Goal: Task Accomplishment & Management: Manage account settings

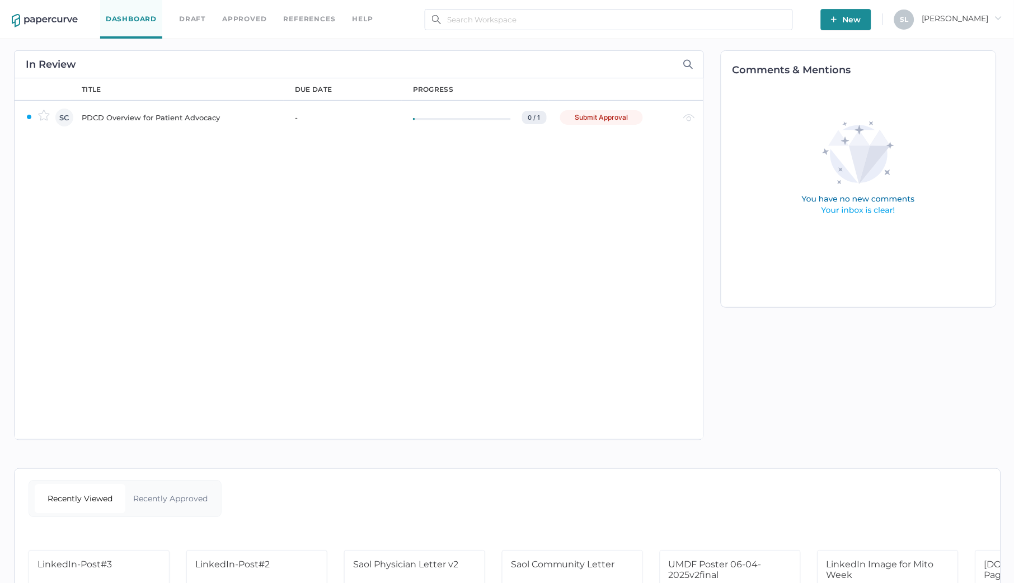
click at [126, 16] on link "Dashboard" at bounding box center [131, 19] width 62 height 39
click at [133, 117] on div "PDCD Overview for Patient Advocacy" at bounding box center [182, 117] width 200 height 13
click at [191, 117] on div "PDCD Overview for Patient Advocacy" at bounding box center [182, 117] width 200 height 13
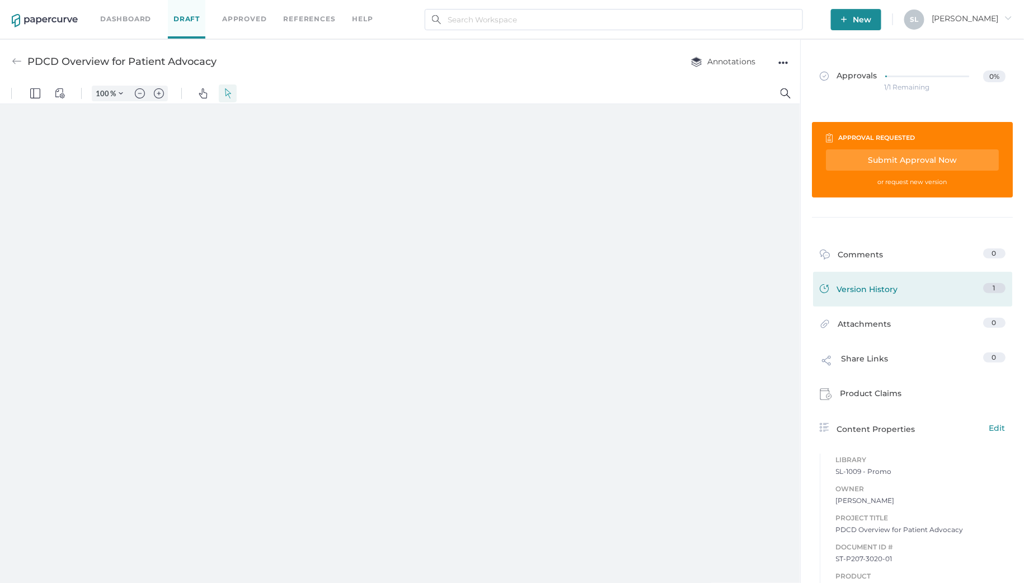
type input "135"
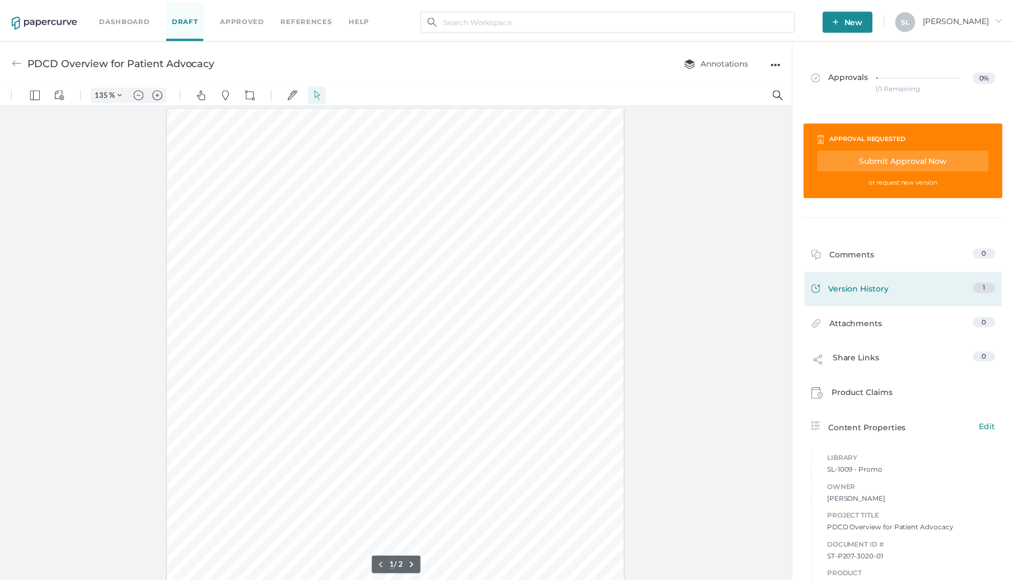
scroll to position [1, 0]
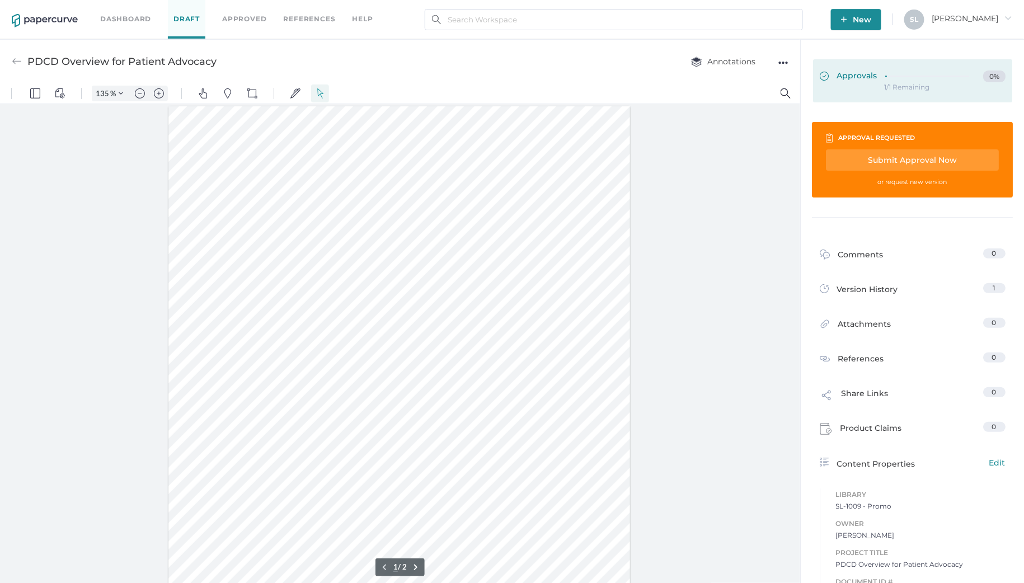
click at [865, 73] on span "Approvals" at bounding box center [849, 76] width 58 height 12
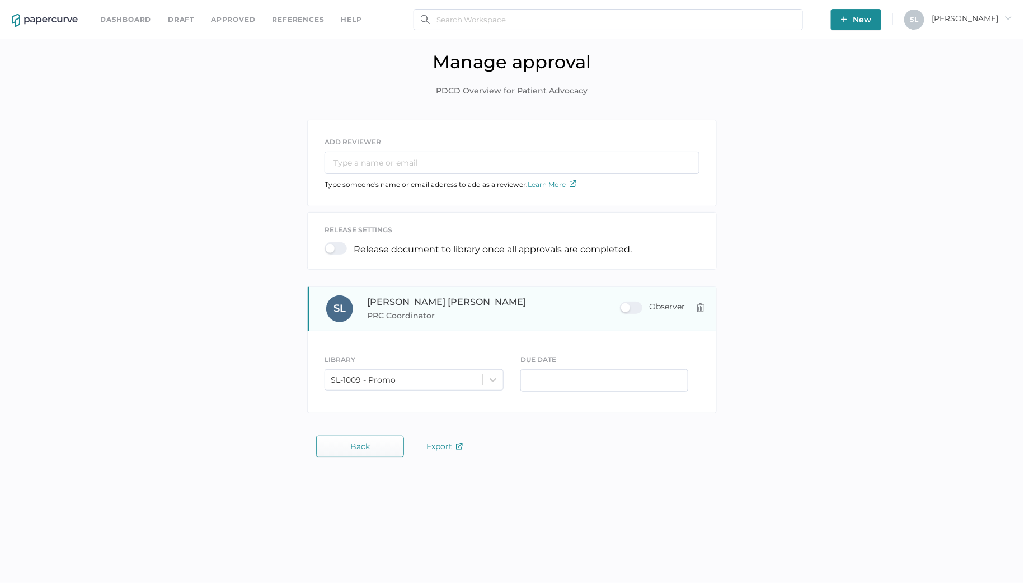
click at [624, 309] on div "Observer" at bounding box center [652, 308] width 65 height 12
click at [622, 303] on input "Observer" at bounding box center [622, 303] width 0 height 0
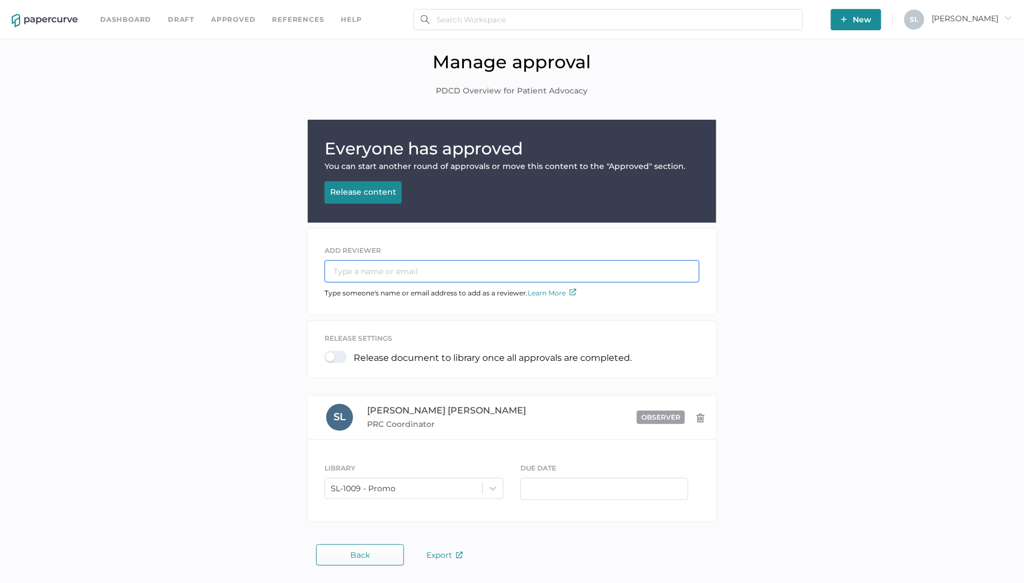
click at [433, 273] on input "text" at bounding box center [511, 271] width 375 height 22
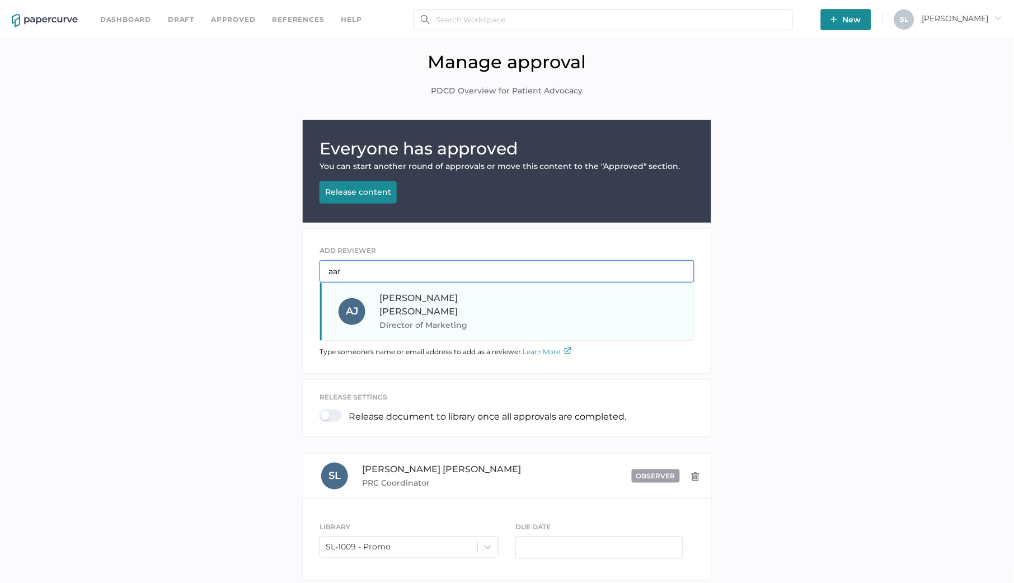
type input "aar"
click at [428, 318] on span "Director of Marketing" at bounding box center [455, 324] width 152 height 13
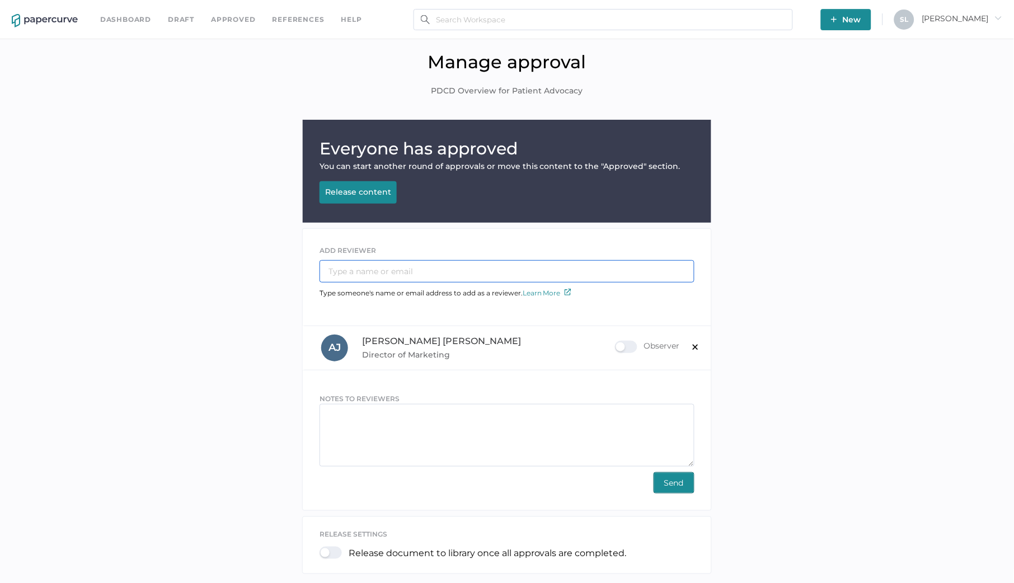
click at [366, 262] on input "text" at bounding box center [506, 271] width 375 height 22
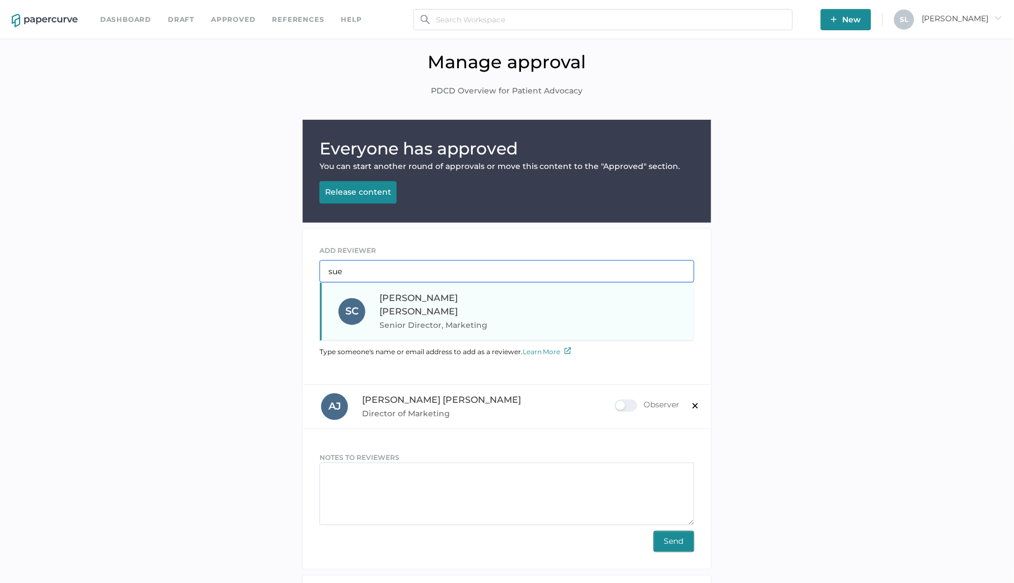
type input "sue"
click at [438, 300] on div "[PERSON_NAME] Senior Director, Marketing" at bounding box center [455, 311] width 152 height 40
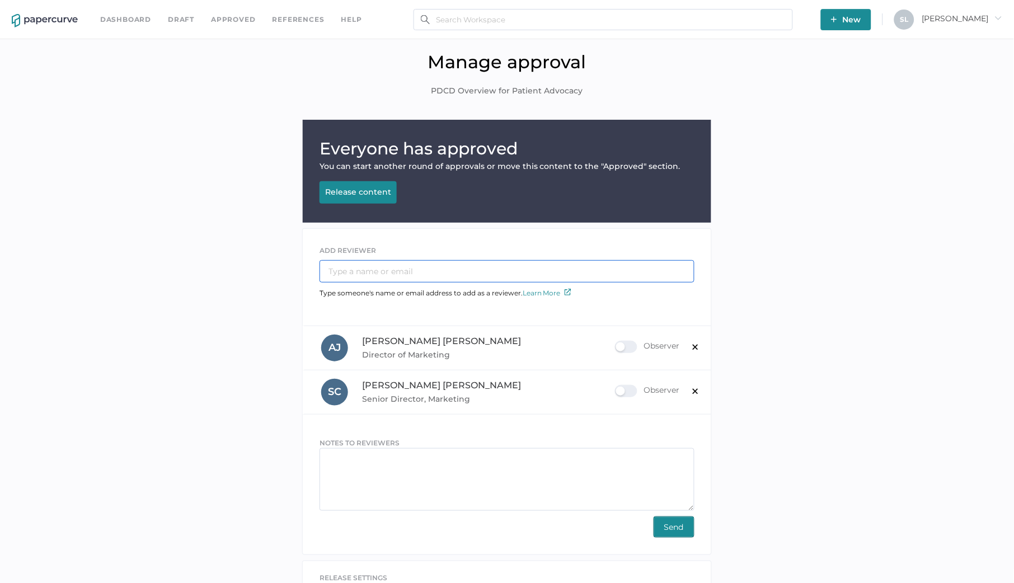
click at [404, 266] on input "text" at bounding box center [506, 271] width 375 height 22
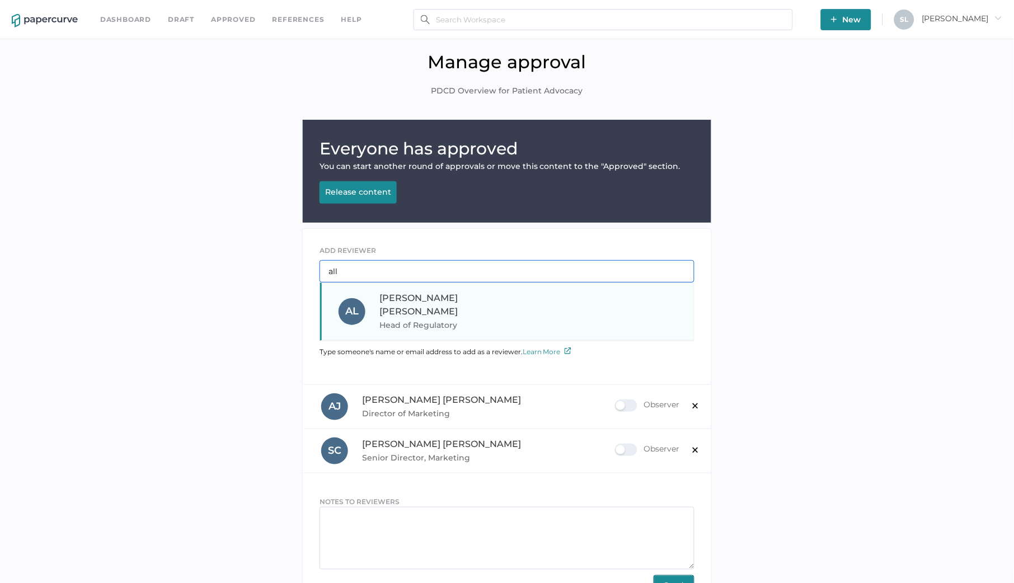
type input "all"
click at [443, 292] on div "Allison Lowry Head of Regulatory" at bounding box center [455, 311] width 152 height 40
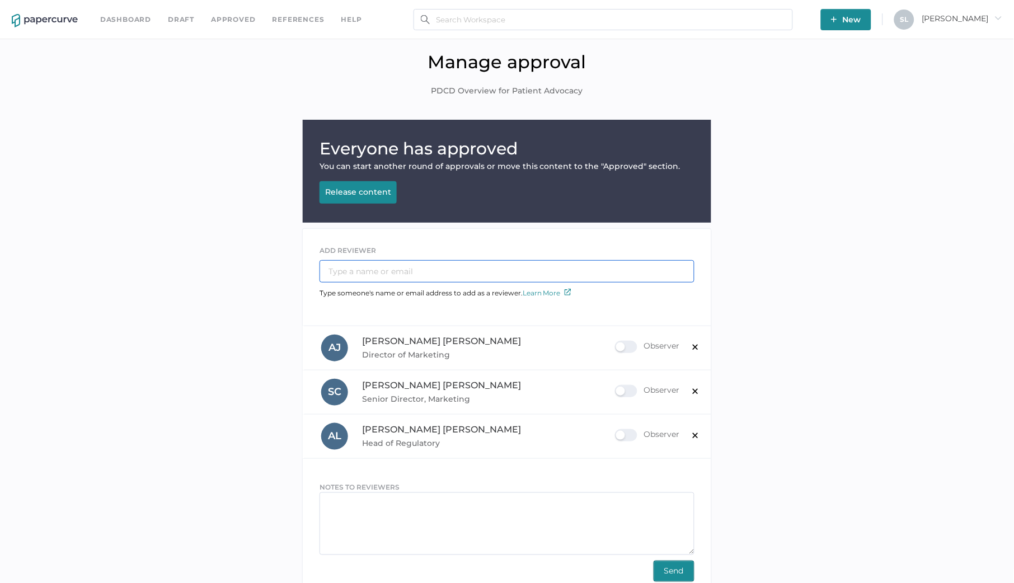
click at [436, 263] on input "text" at bounding box center [506, 271] width 375 height 22
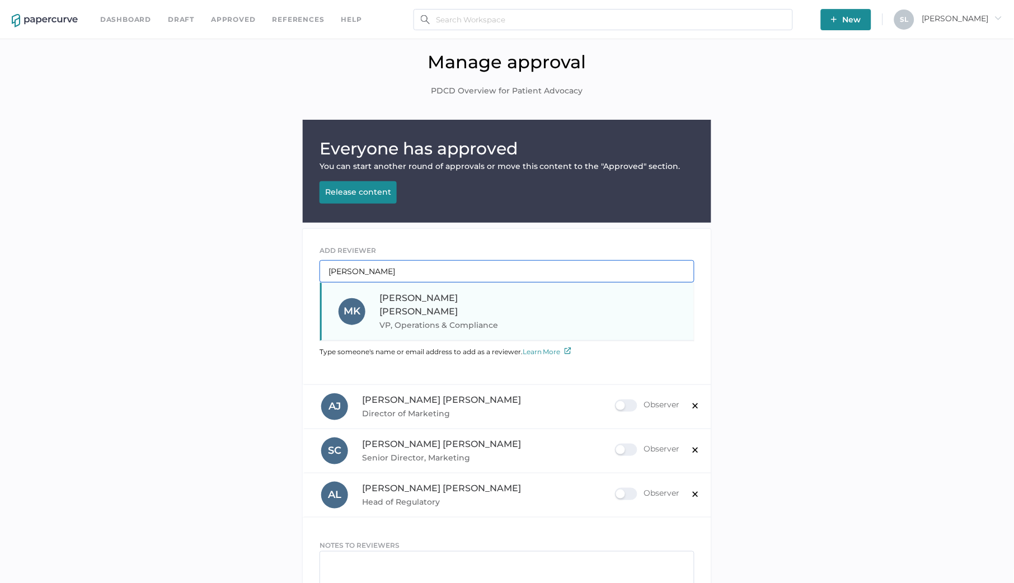
type input "melin"
click at [469, 294] on div "Melinda Koehler VP, Operations & Compliance" at bounding box center [455, 311] width 152 height 40
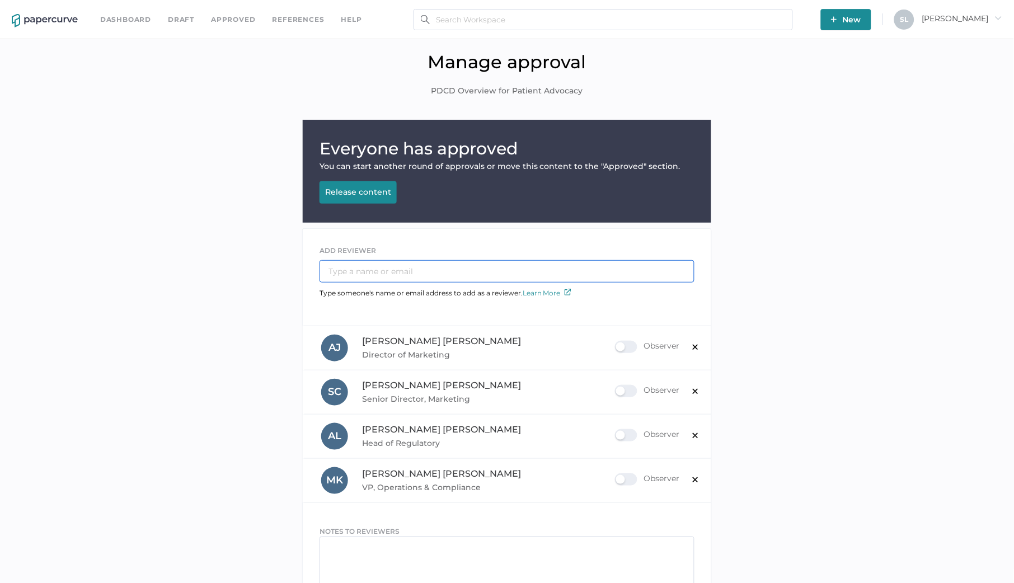
click at [443, 270] on input "text" at bounding box center [506, 271] width 375 height 22
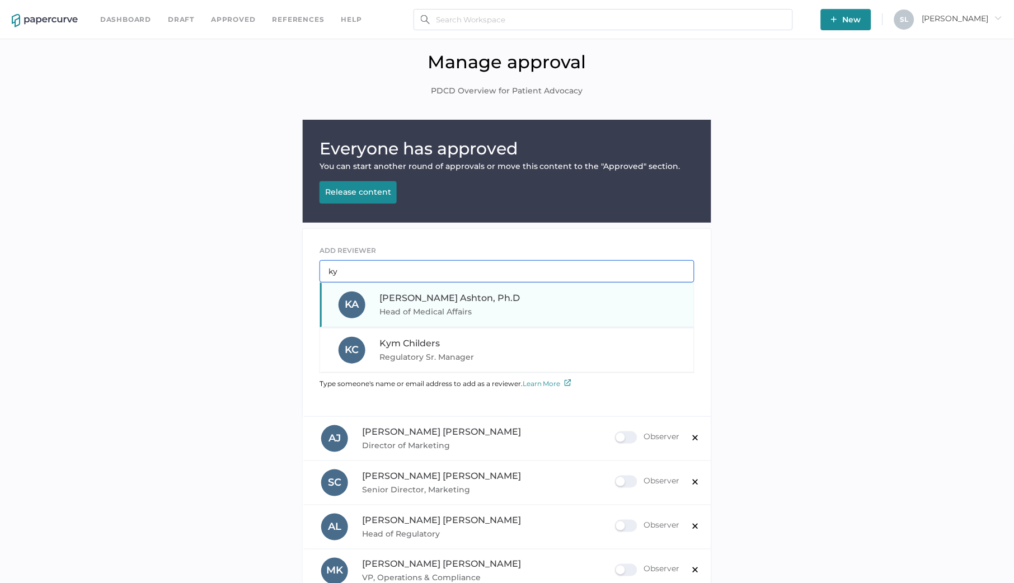
type input "ky"
click at [509, 297] on div "Kyle Ashton, Ph.D Head of Medical Affairs" at bounding box center [455, 304] width 152 height 27
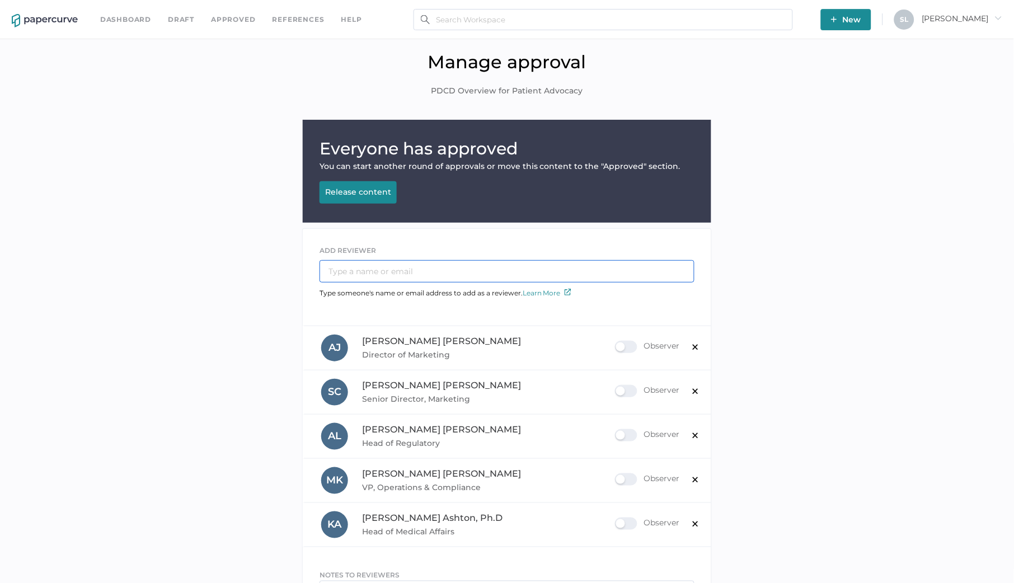
click at [441, 271] on input "text" at bounding box center [506, 271] width 375 height 22
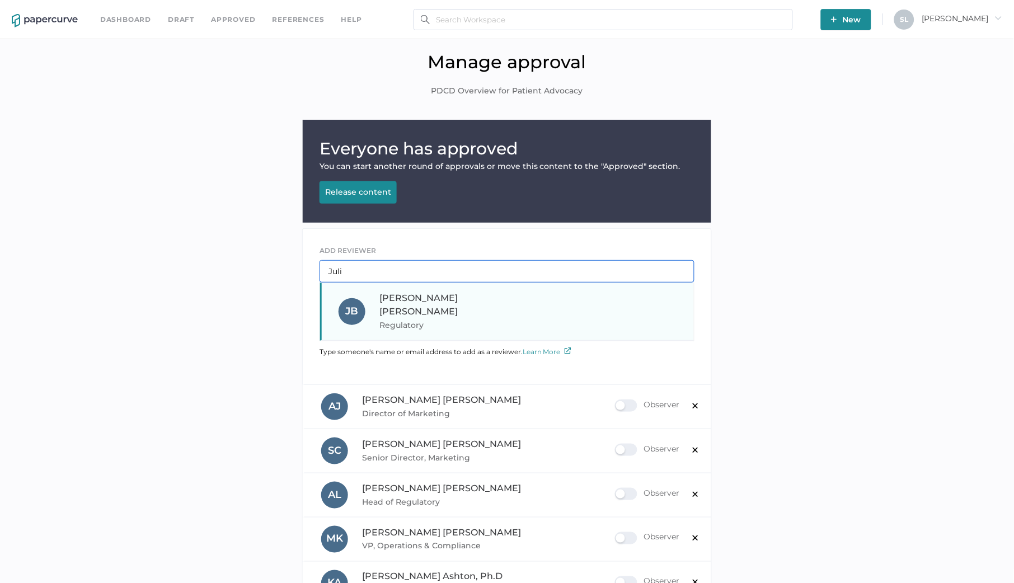
type input "Juli"
click at [452, 291] on div "Julie Brideau Regulatory" at bounding box center [455, 311] width 152 height 40
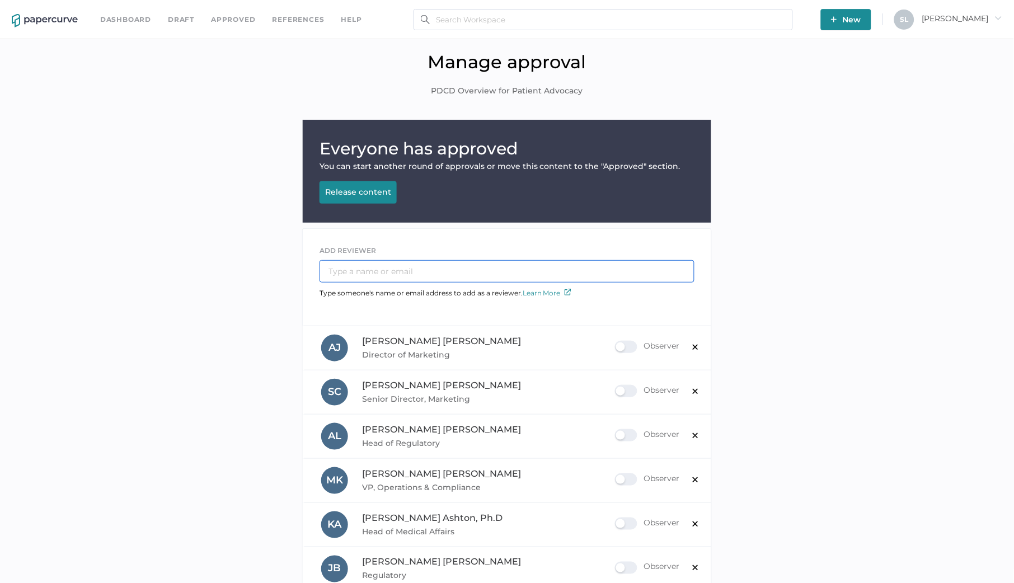
click at [435, 273] on input "text" at bounding box center [506, 271] width 375 height 22
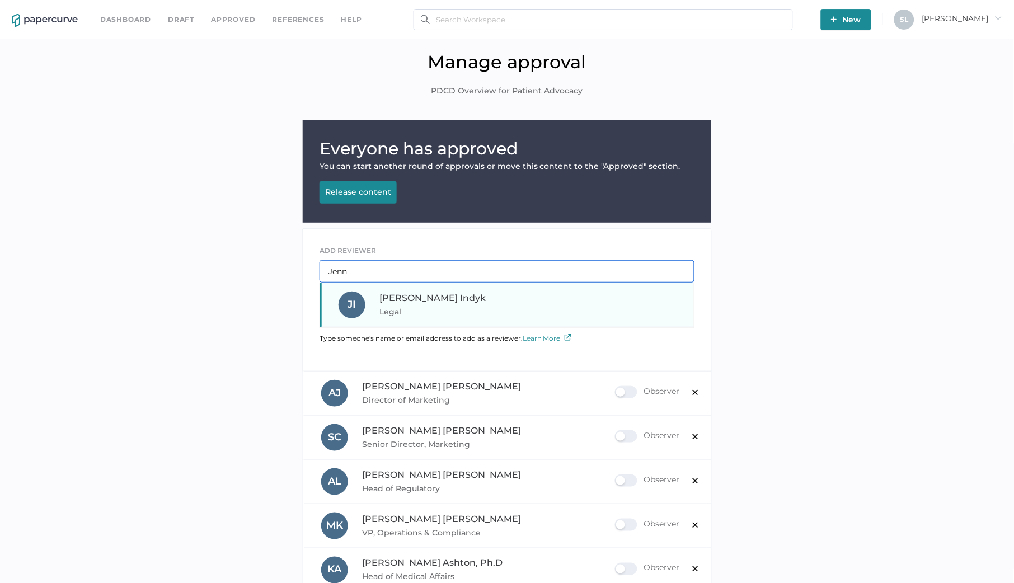
type input "Jenn"
click at [441, 294] on span "Jennifer Indyk" at bounding box center [432, 298] width 106 height 11
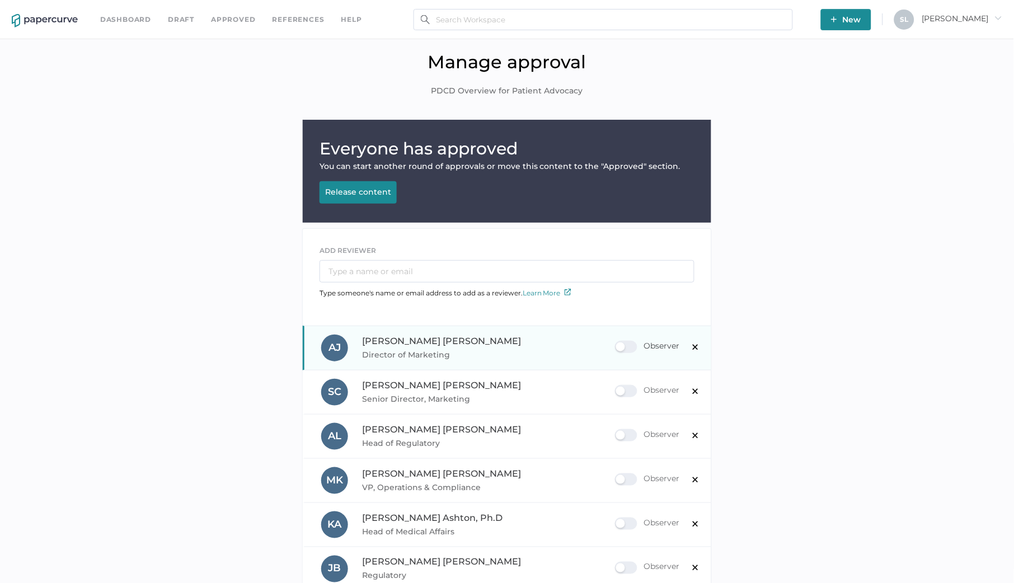
click at [622, 344] on div "Observer" at bounding box center [647, 347] width 65 height 12
click at [617, 342] on input "Observer" at bounding box center [617, 342] width 0 height 0
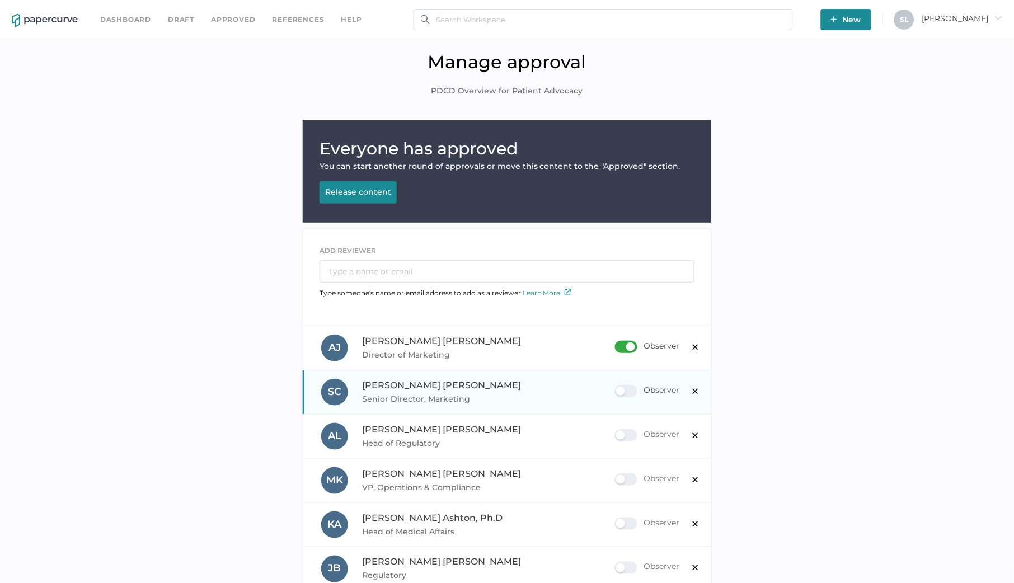
click at [628, 385] on div "Observer" at bounding box center [647, 391] width 65 height 12
click at [617, 387] on input "Observer" at bounding box center [617, 387] width 0 height 0
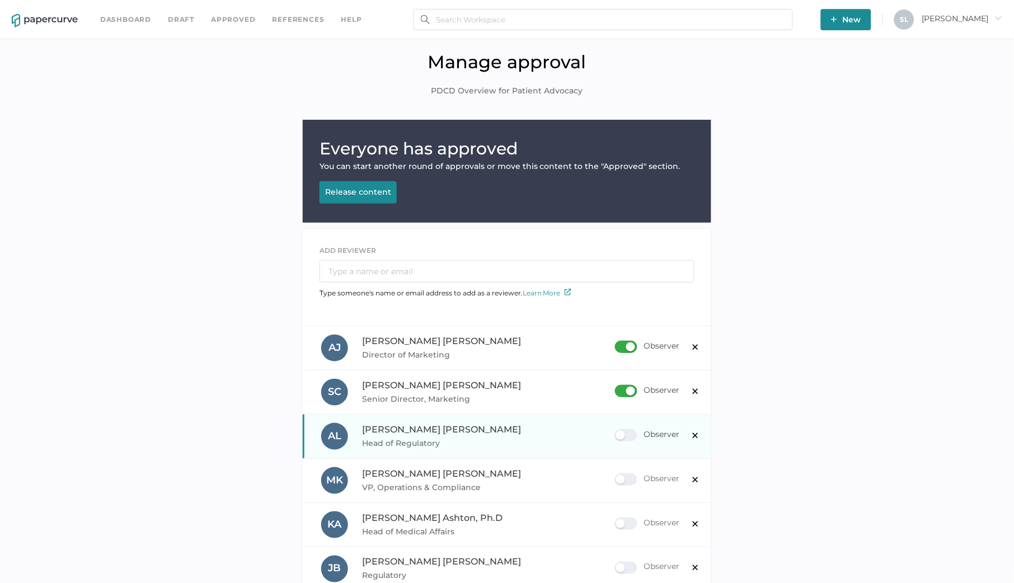
click at [622, 433] on div "Observer" at bounding box center [647, 435] width 65 height 12
click at [617, 431] on input "Observer" at bounding box center [617, 431] width 0 height 0
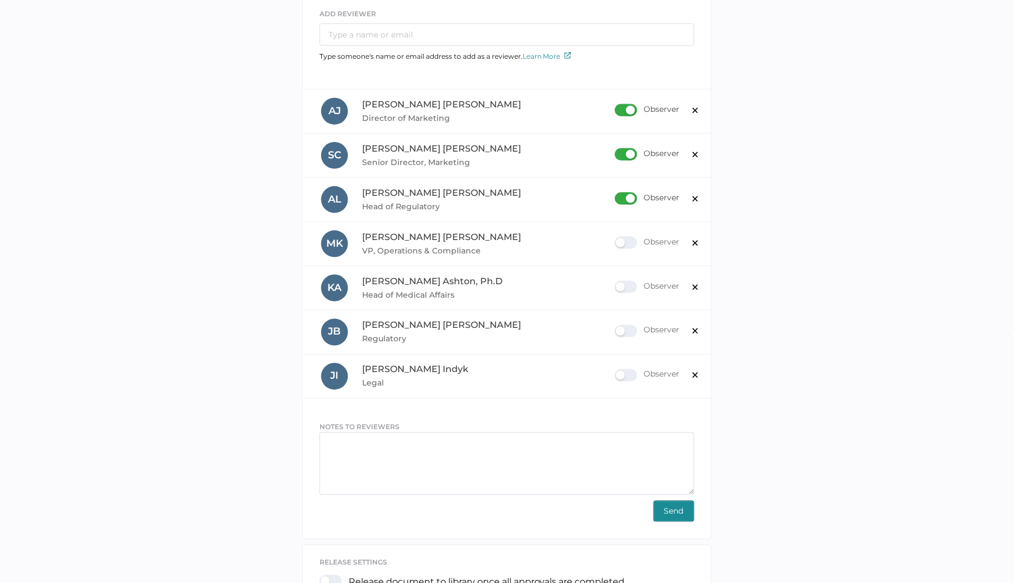
scroll to position [316, 0]
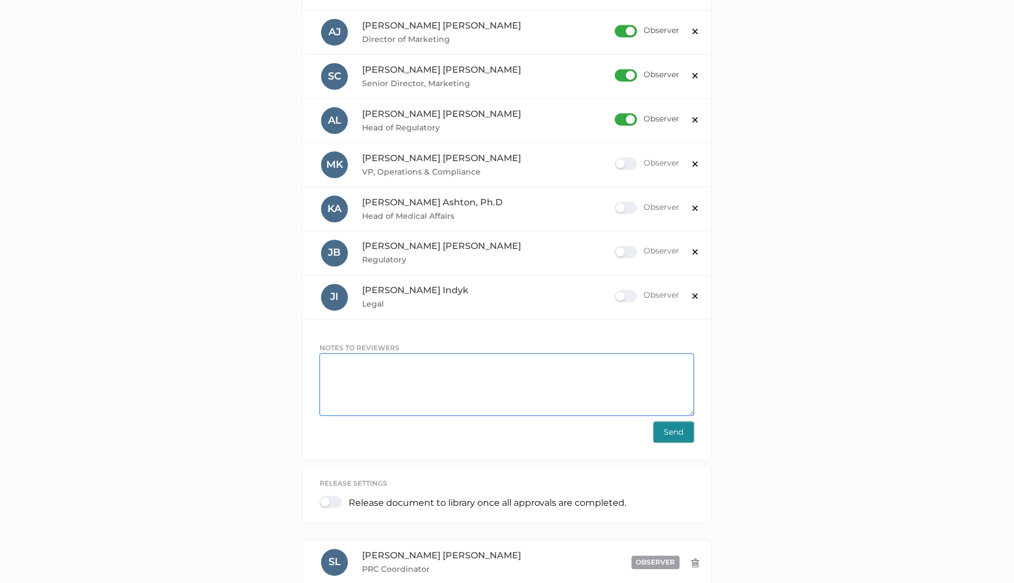
click at [526, 374] on textarea at bounding box center [506, 385] width 375 height 63
paste textarea "Patient Advocacy Group PDCD Handout"
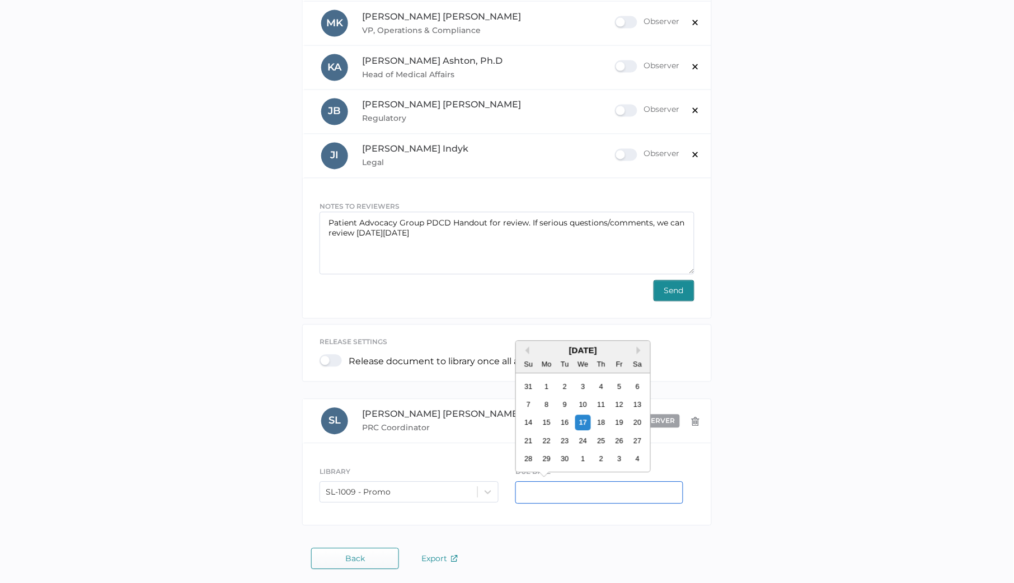
click at [566, 490] on input "text" at bounding box center [599, 493] width 168 height 22
click at [285, 372] on div "Everyone has approved You can start another round of approvals or move this con…" at bounding box center [506, 97] width 997 height 869
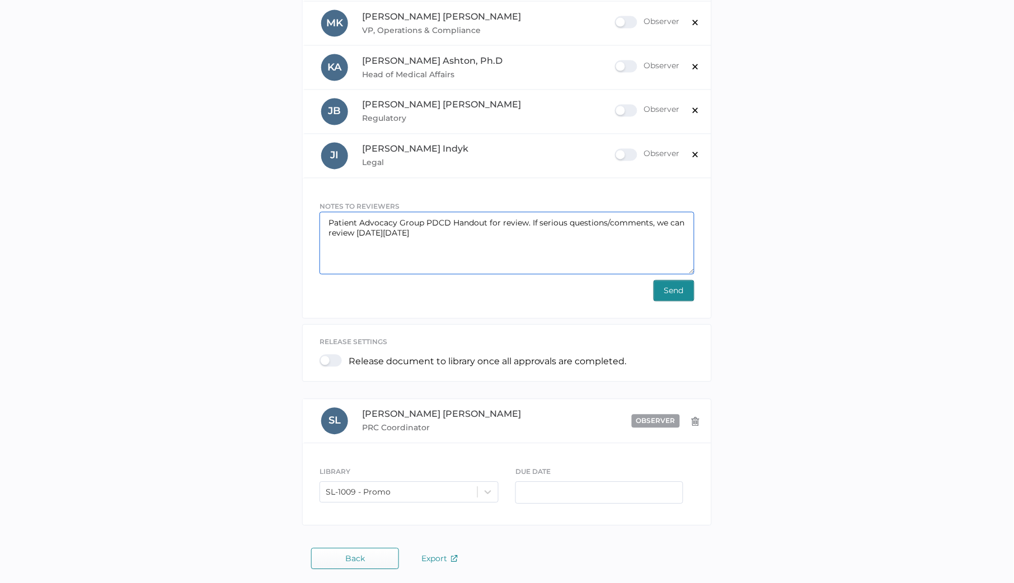
drag, startPoint x: 423, startPoint y: 232, endPoint x: 530, endPoint y: 222, distance: 107.4
click at [530, 222] on textarea "Patient Advocacy Group PDCD Handout for review. If serious questions/comments, …" at bounding box center [506, 243] width 375 height 63
type textarea "Patient Advocacy Group PDCD Handout for review."
click at [676, 288] on span "Send" at bounding box center [674, 291] width 20 height 20
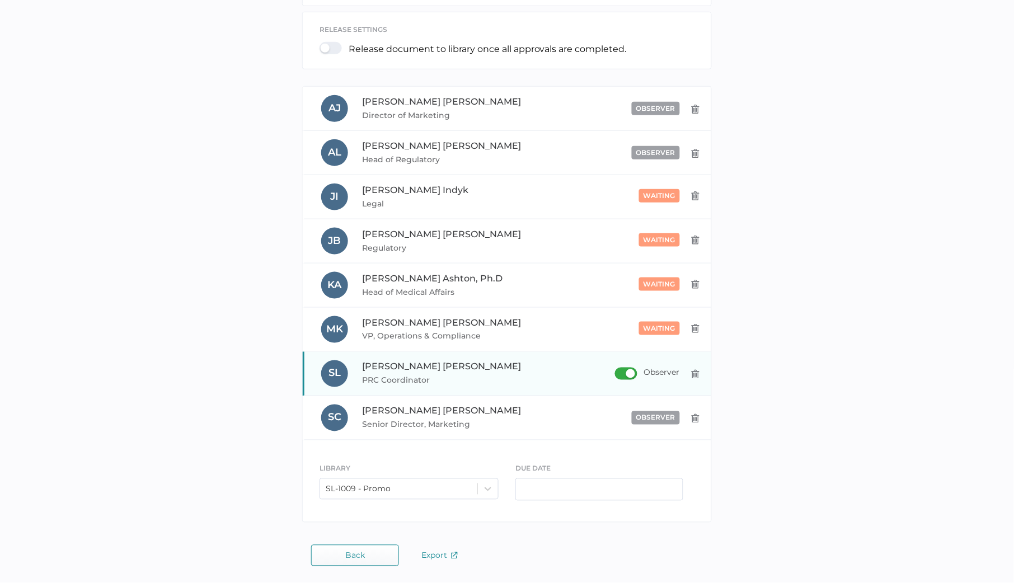
scroll to position [0, 0]
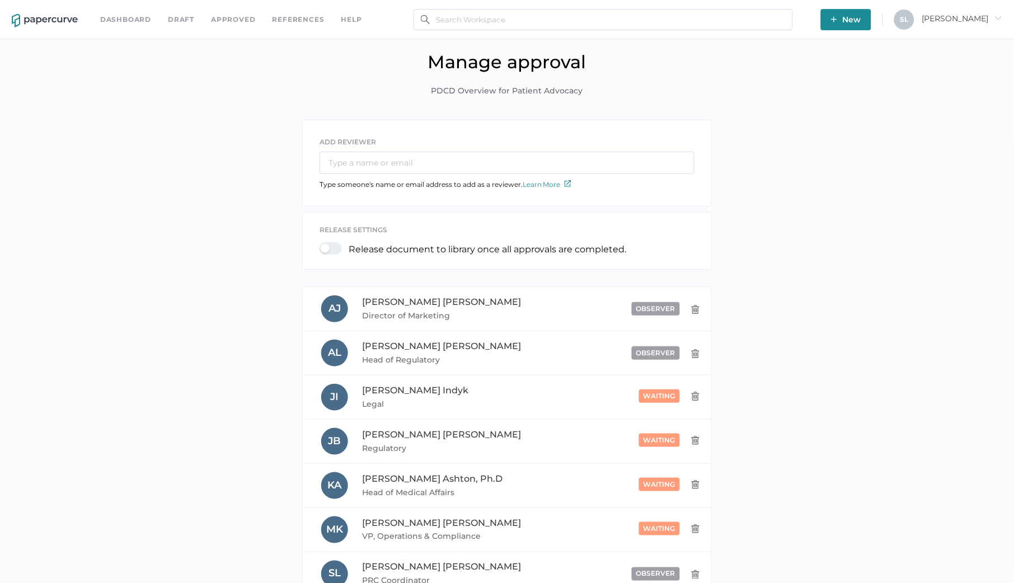
click at [132, 17] on link "Dashboard" at bounding box center [125, 19] width 51 height 12
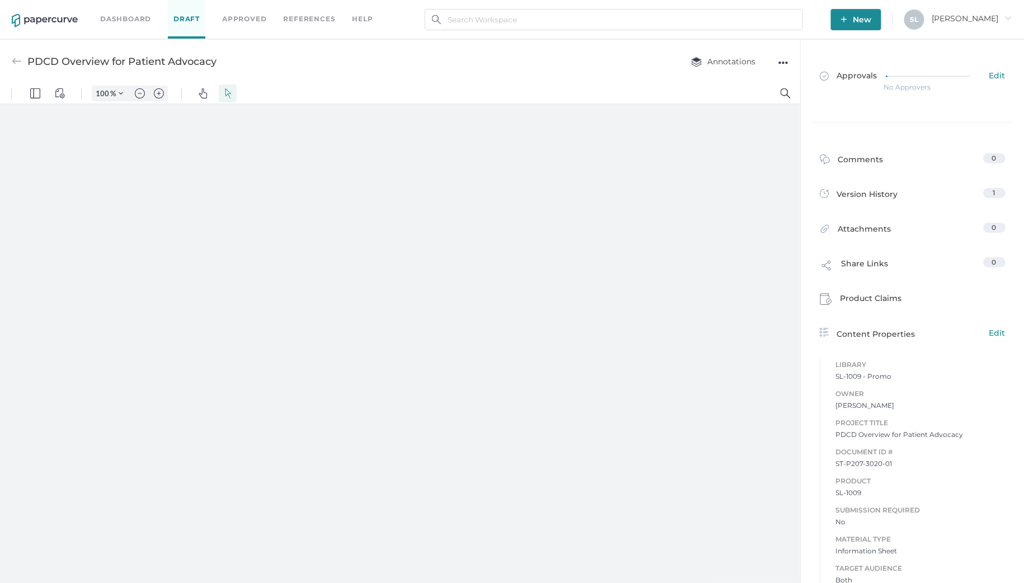
type input "135"
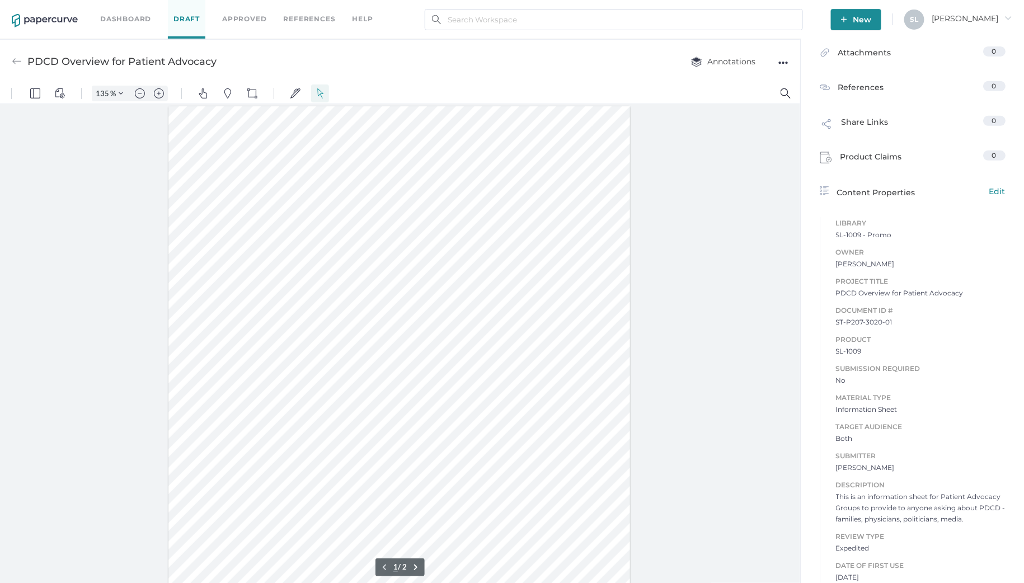
scroll to position [4, 0]
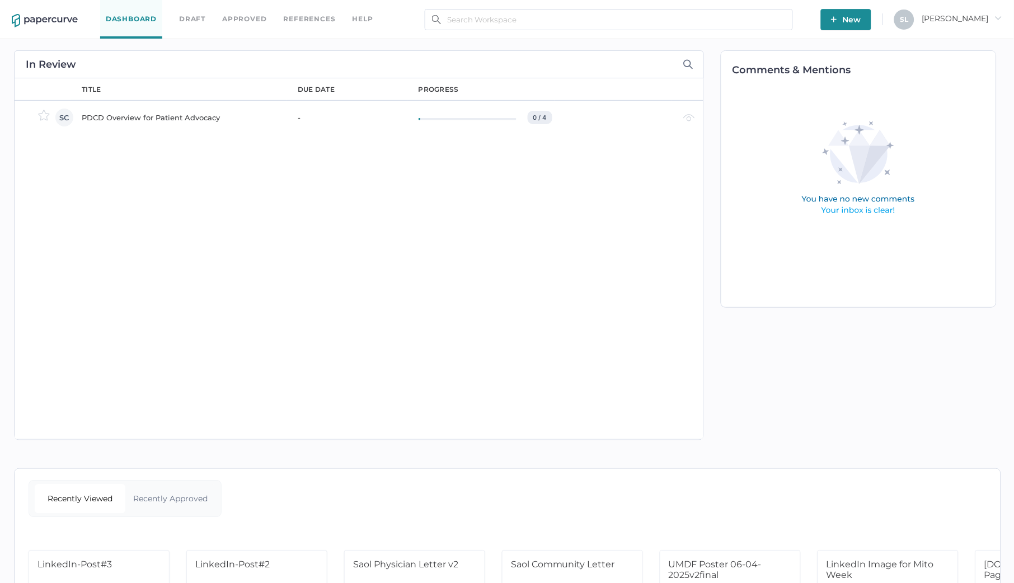
click at [144, 120] on div "PDCD Overview for Patient Advocacy" at bounding box center [183, 117] width 203 height 13
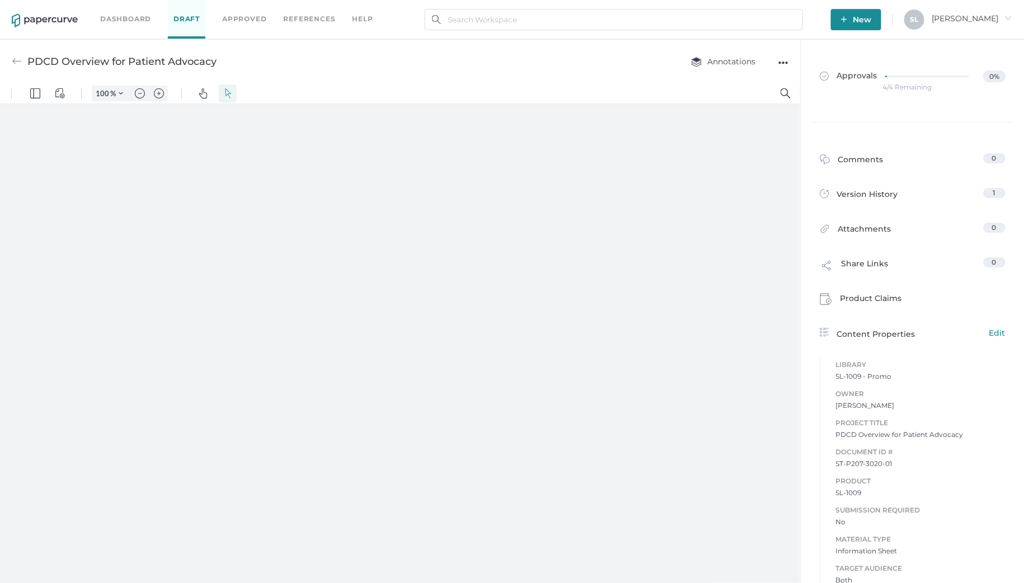
type input "135"
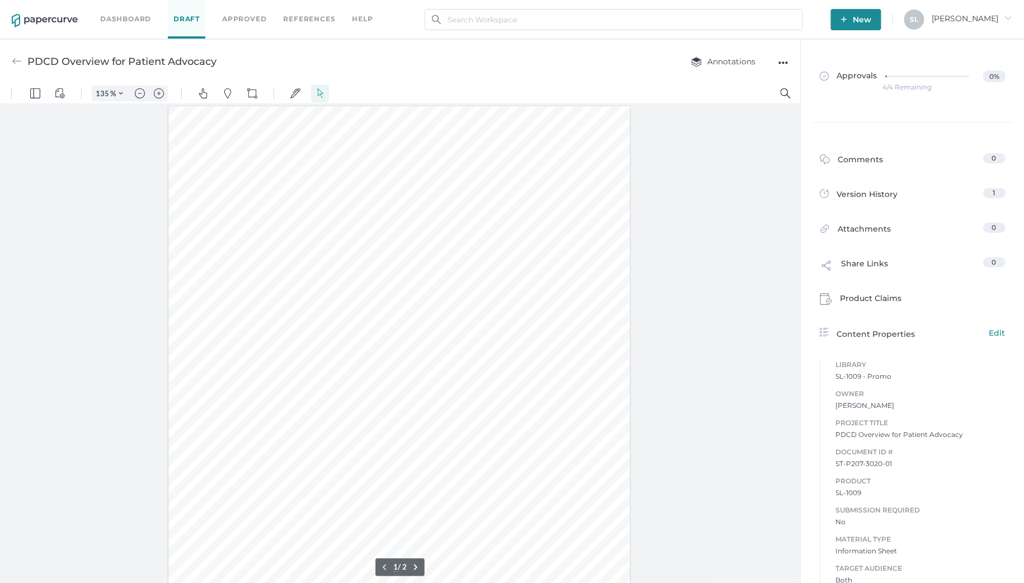
scroll to position [4, 0]
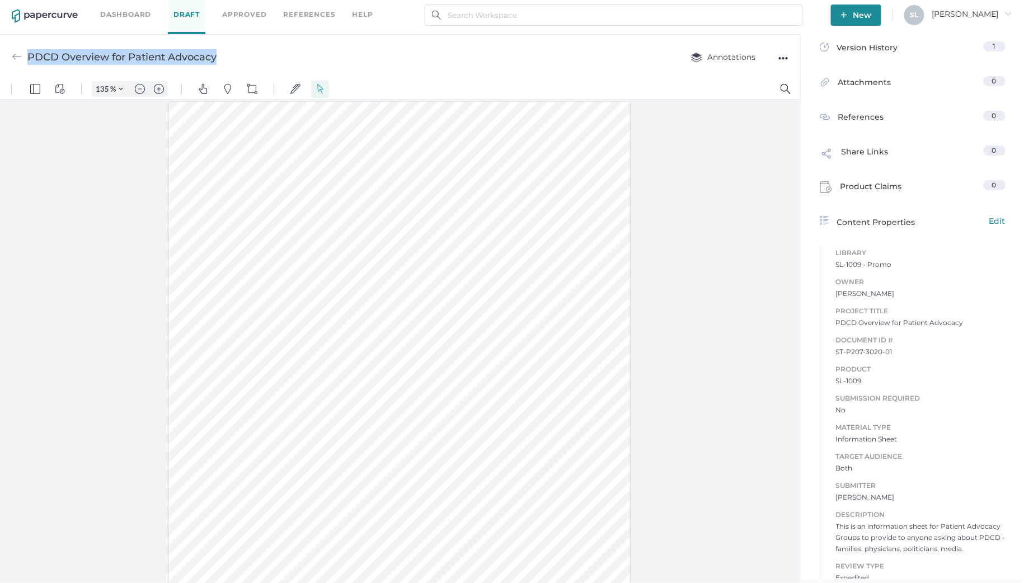
drag, startPoint x: 217, startPoint y: 57, endPoint x: 29, endPoint y: 54, distance: 188.0
click at [29, 54] on div "PDCD Overview for Patient Advocacy" at bounding box center [121, 56] width 189 height 21
copy div "PDCD Overview for Patient Advocacy"
